Goal: Information Seeking & Learning: Find specific fact

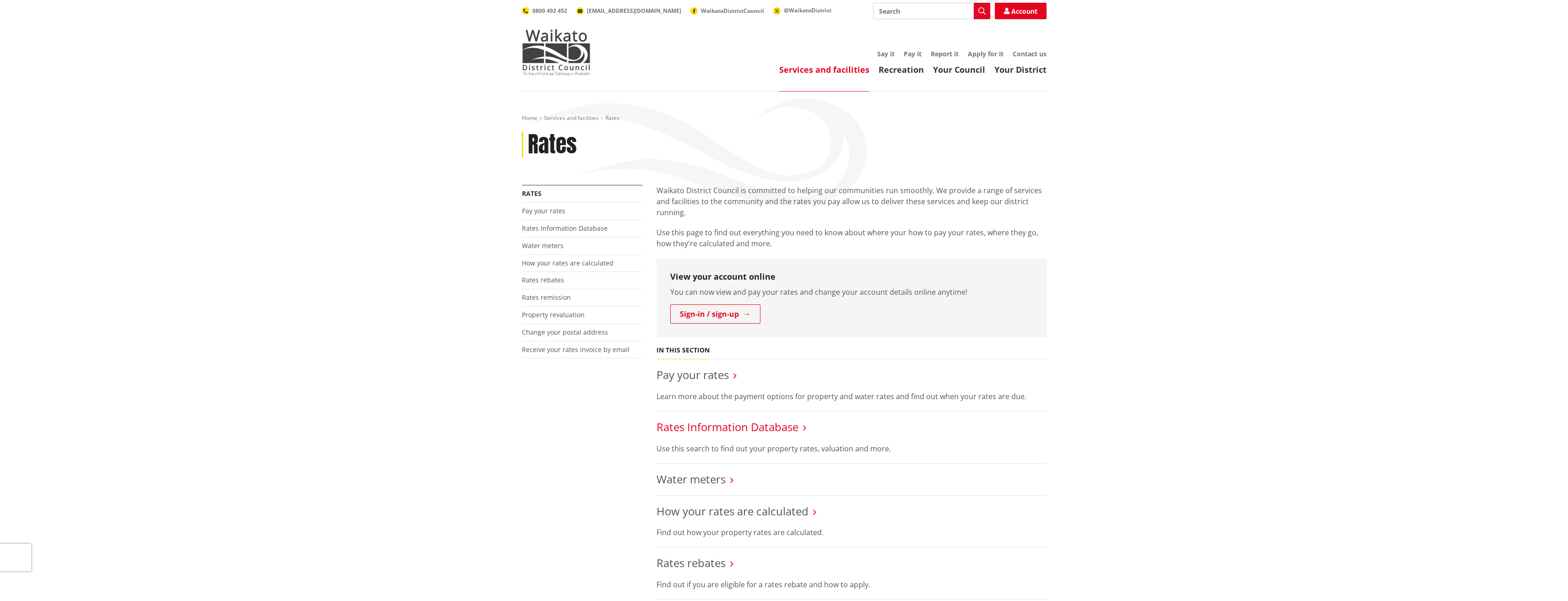
click at [728, 428] on link "Rates Information Database" at bounding box center [727, 426] width 142 height 15
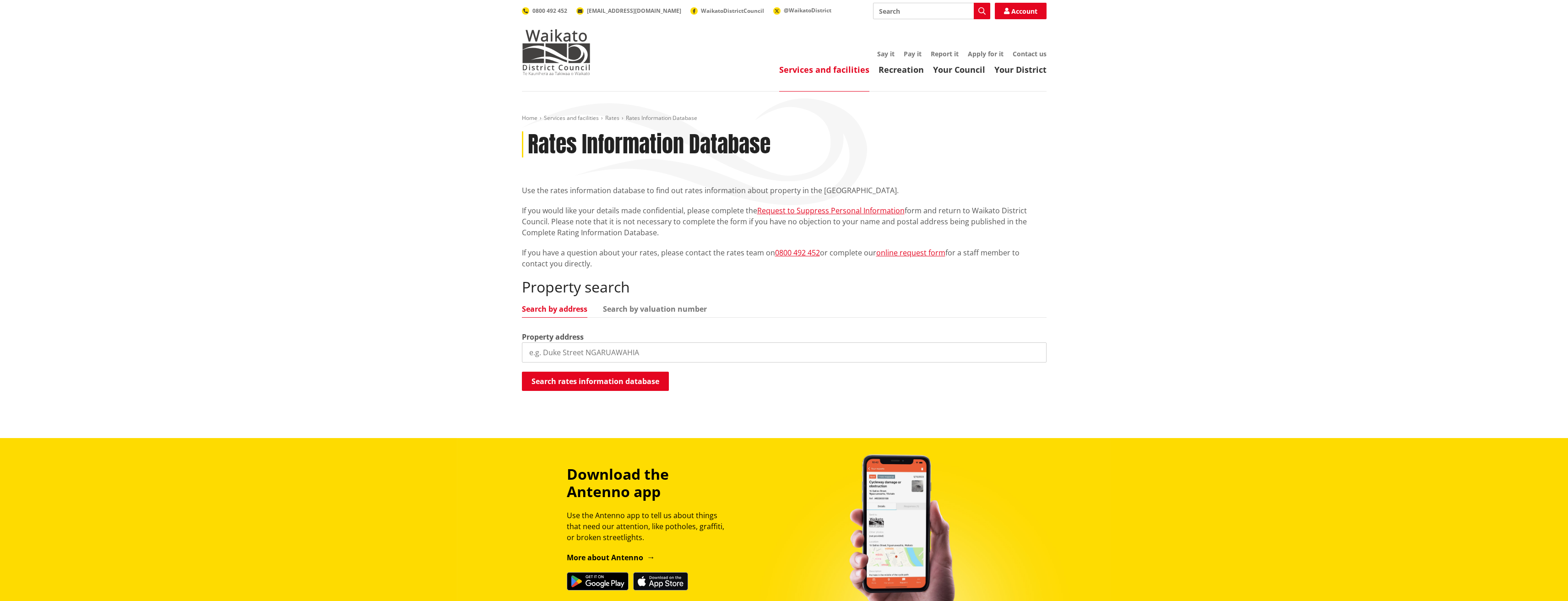
click at [604, 349] on input "search" at bounding box center [784, 352] width 525 height 20
type input "13 harry richards"
click at [586, 381] on button "Search rates information database" at bounding box center [595, 381] width 147 height 19
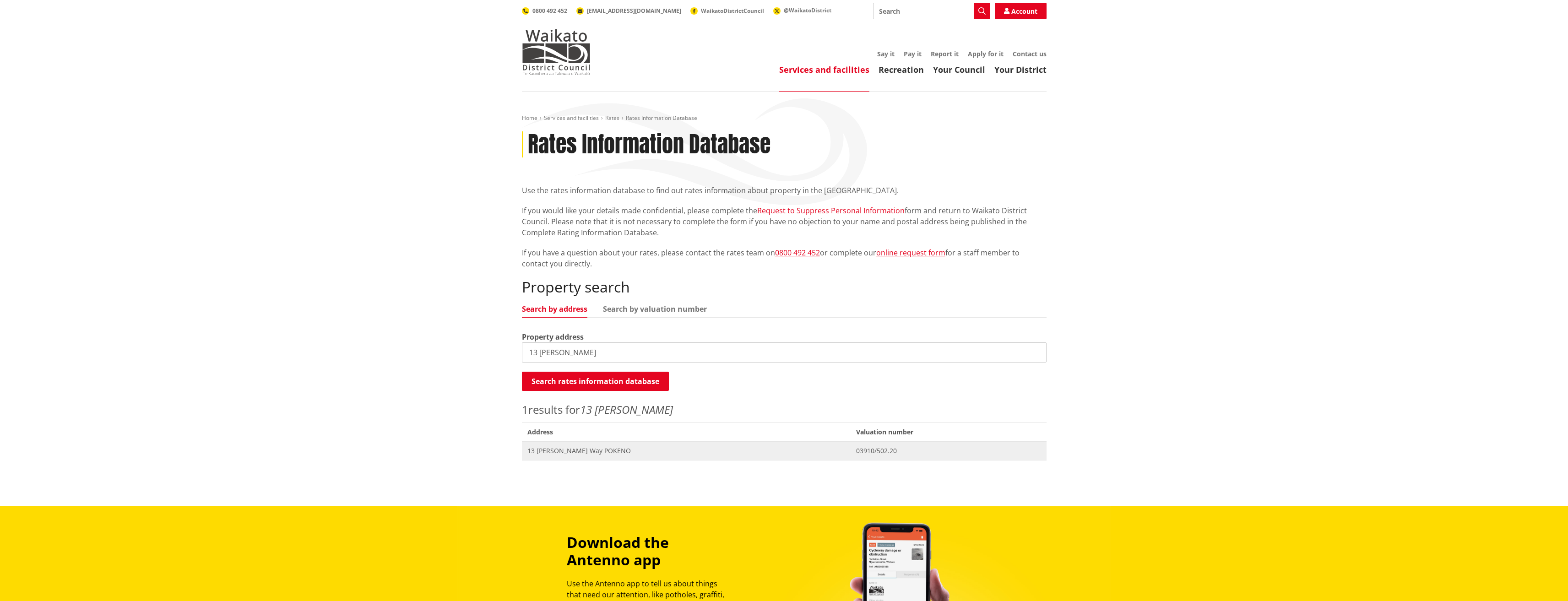
click at [579, 446] on span "13 Harry Richards Way POKENO" at bounding box center [686, 450] width 318 height 9
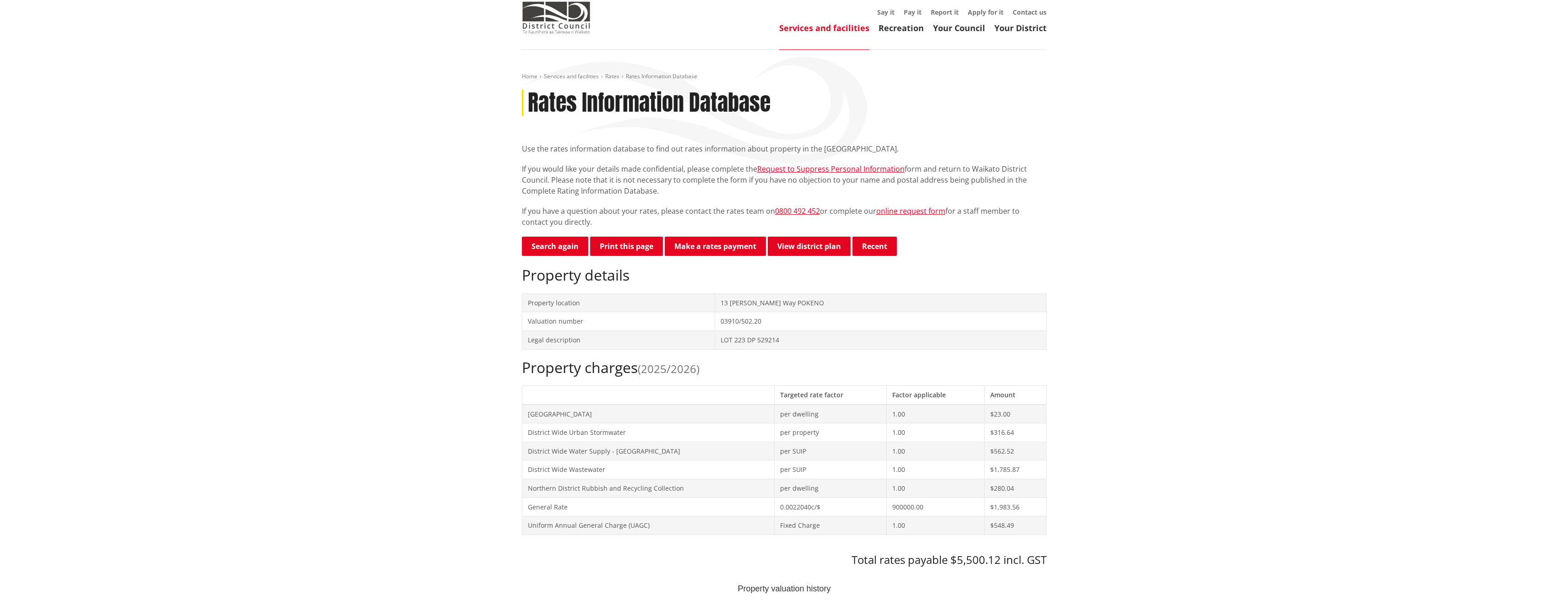
scroll to position [46, 0]
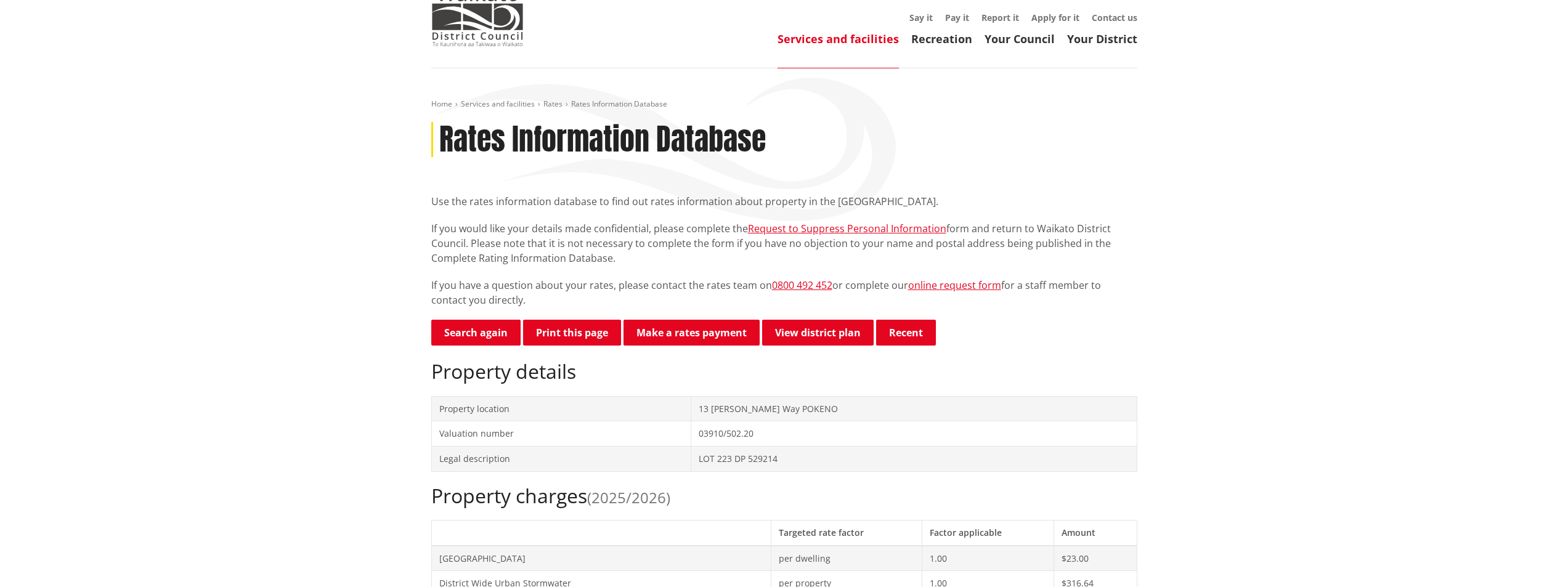
scroll to position [0, 0]
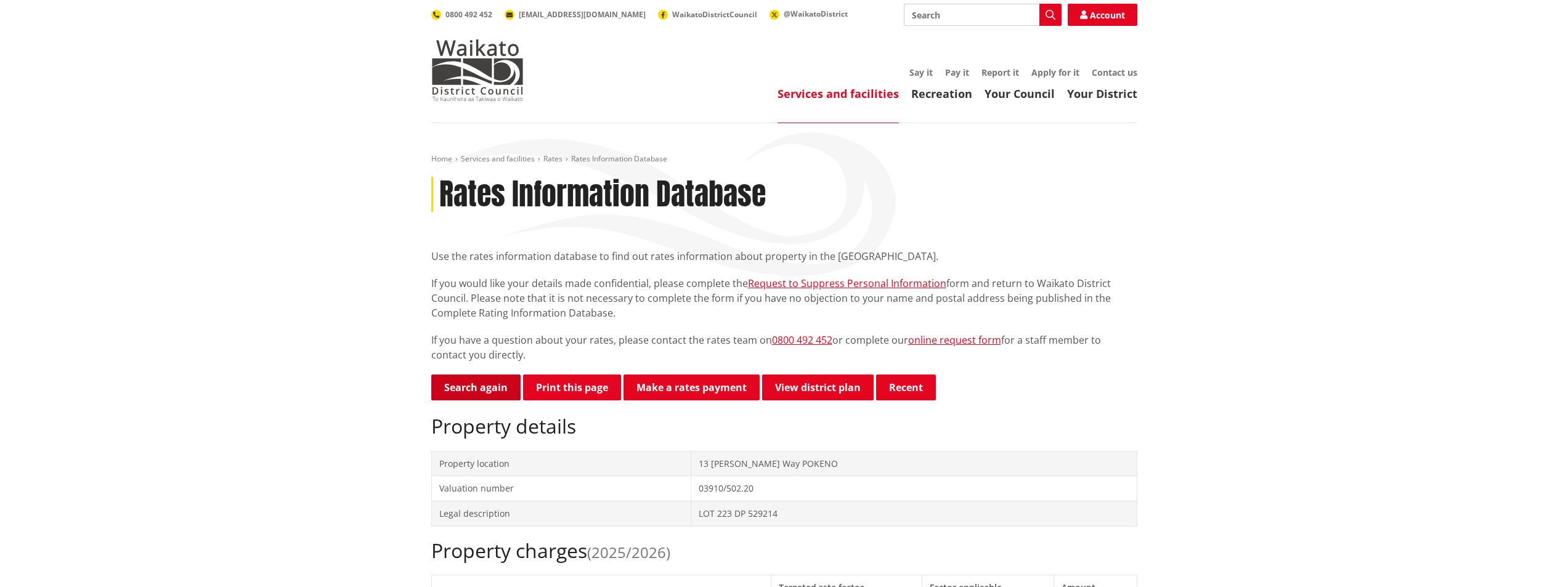
click at [469, 386] on link "Search again" at bounding box center [475, 387] width 89 height 26
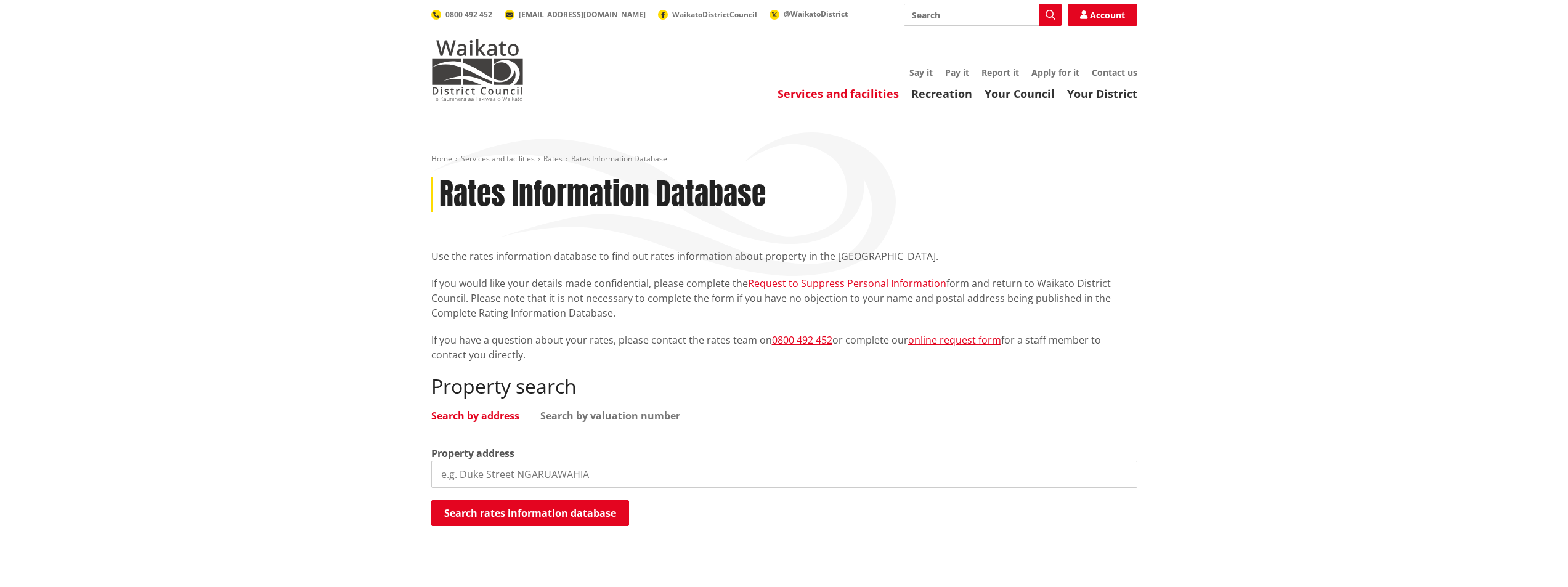
click at [620, 468] on input "search" at bounding box center [784, 474] width 706 height 27
type input "14 waikaha"
click at [578, 512] on button "Search rates information database" at bounding box center [529, 513] width 197 height 26
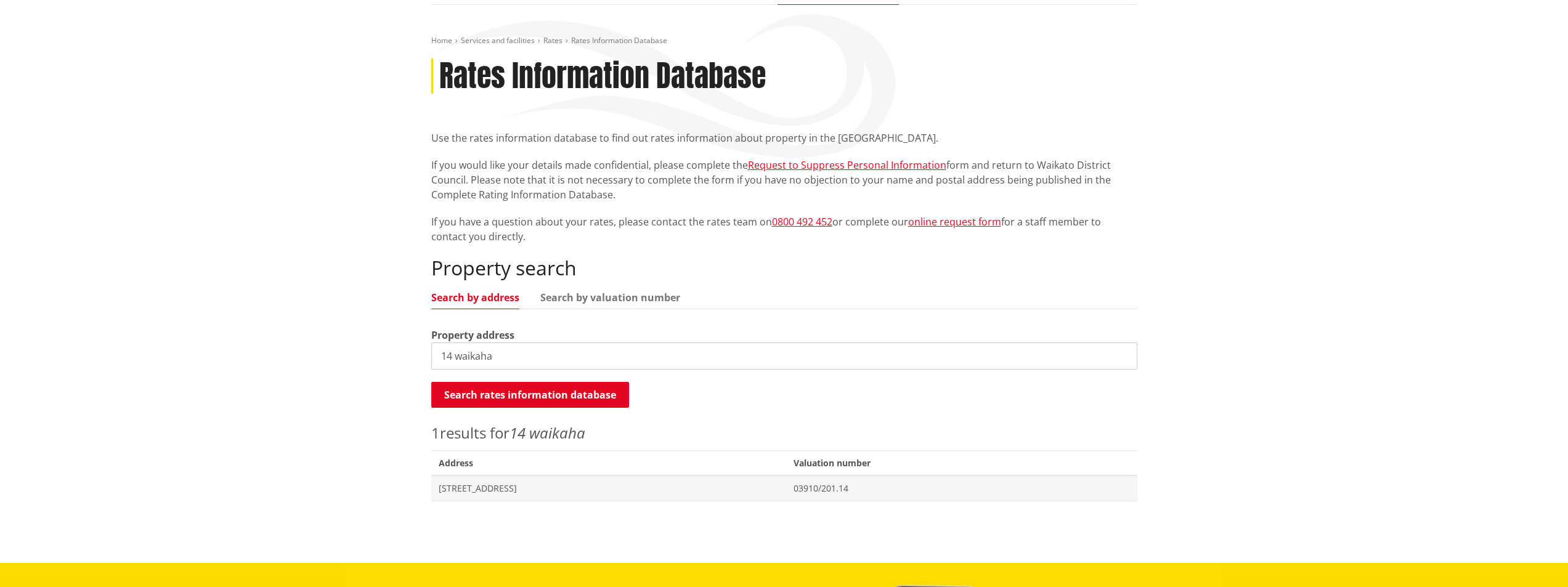
scroll to position [246, 0]
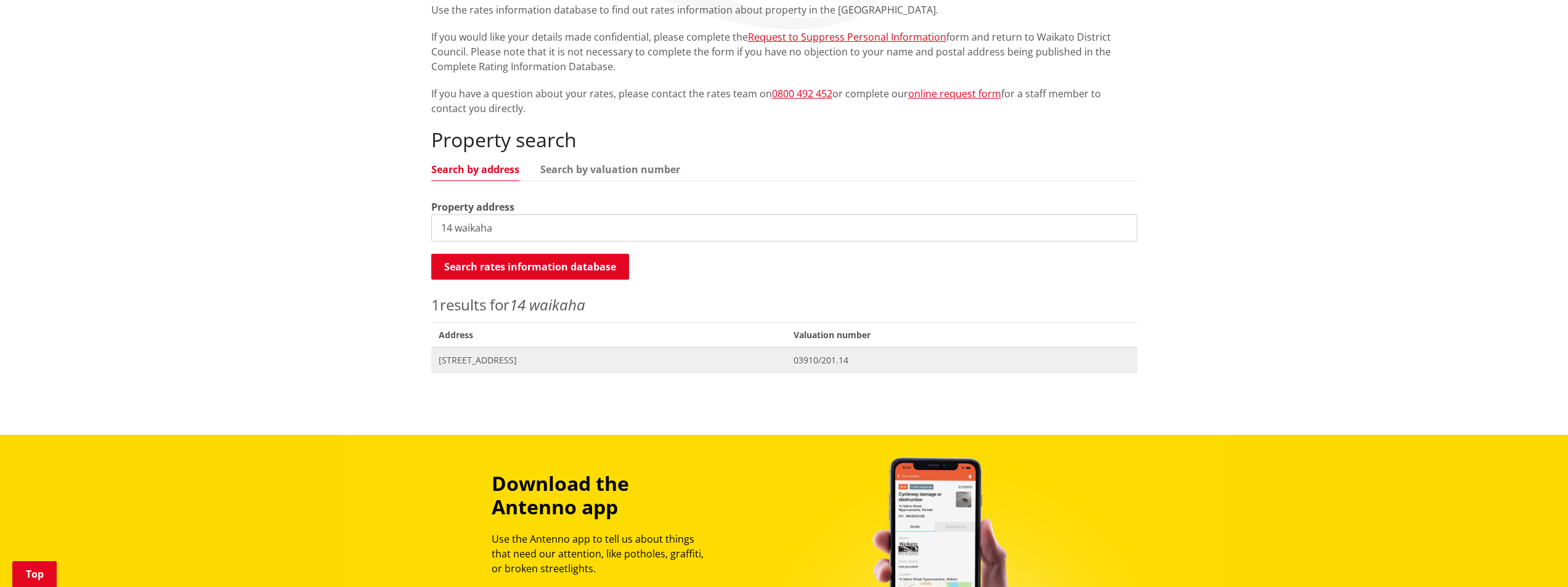
click at [516, 359] on span "14 Waikaha Street POKENO" at bounding box center [610, 359] width 341 height 12
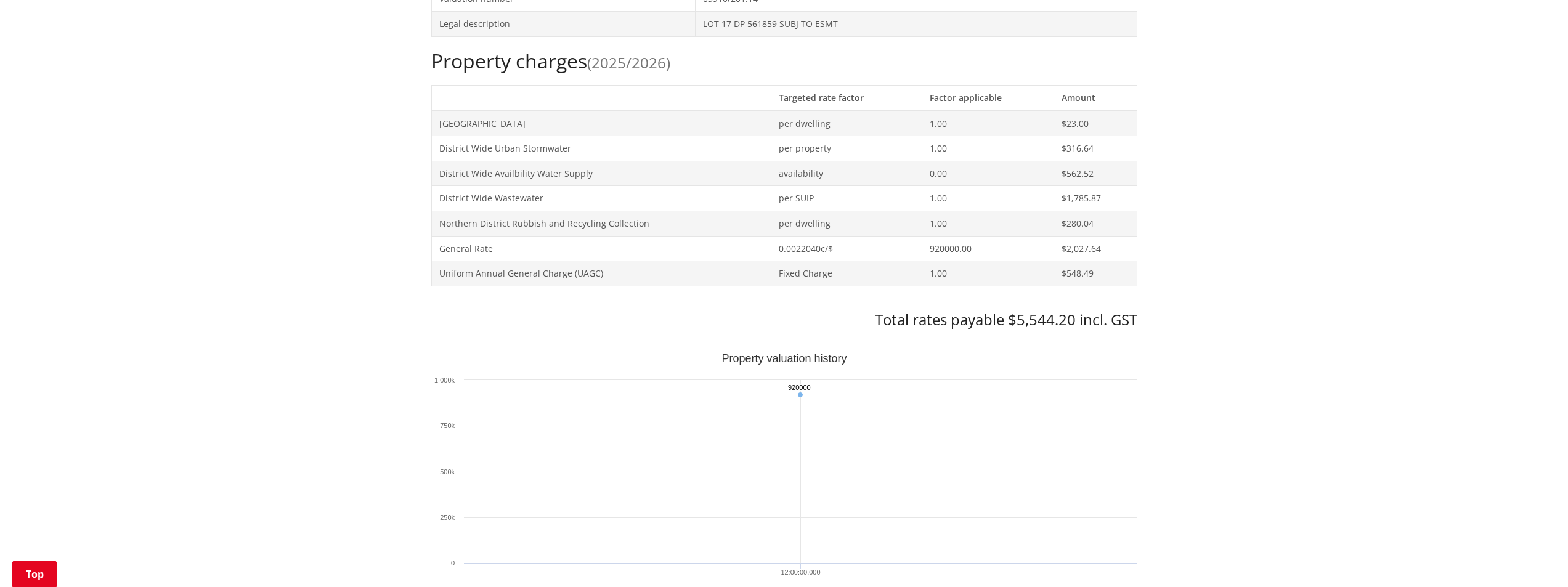
scroll to position [493, 0]
click at [1294, 422] on div "Home Services and facilities Rates Rates Information Database Rates Information…" at bounding box center [784, 481] width 1568 height 1700
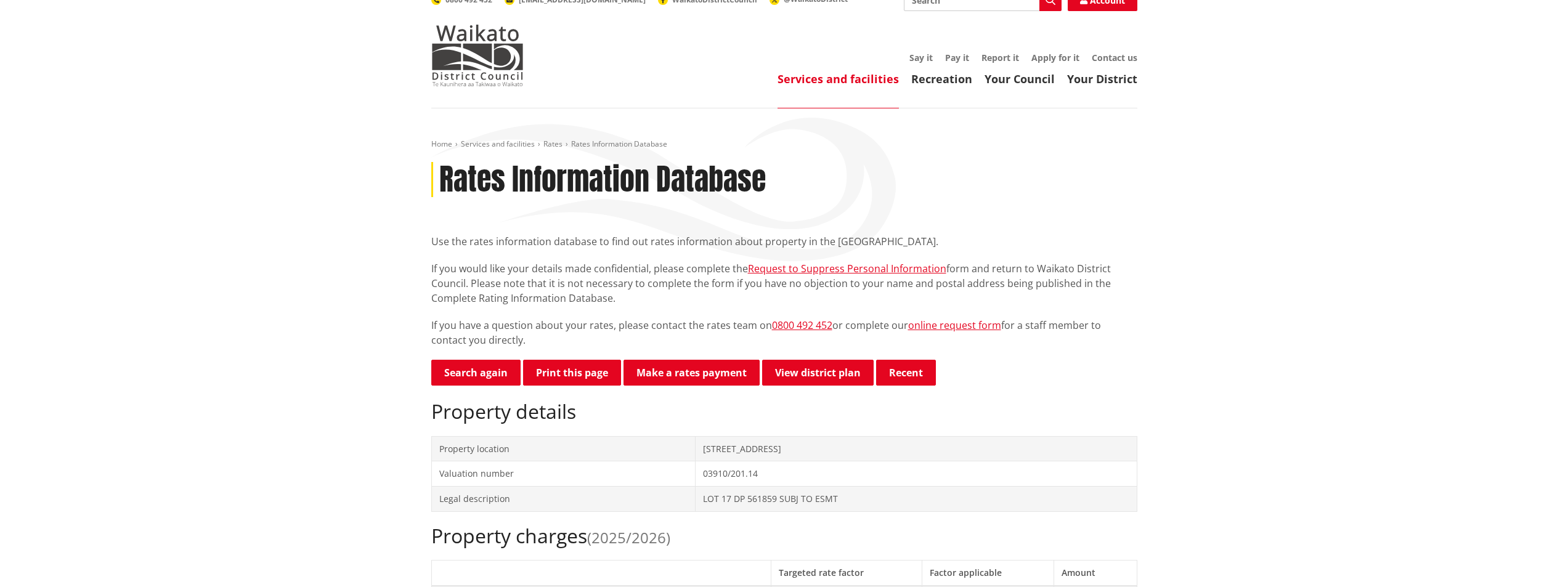
scroll to position [0, 0]
